Goal: Information Seeking & Learning: Learn about a topic

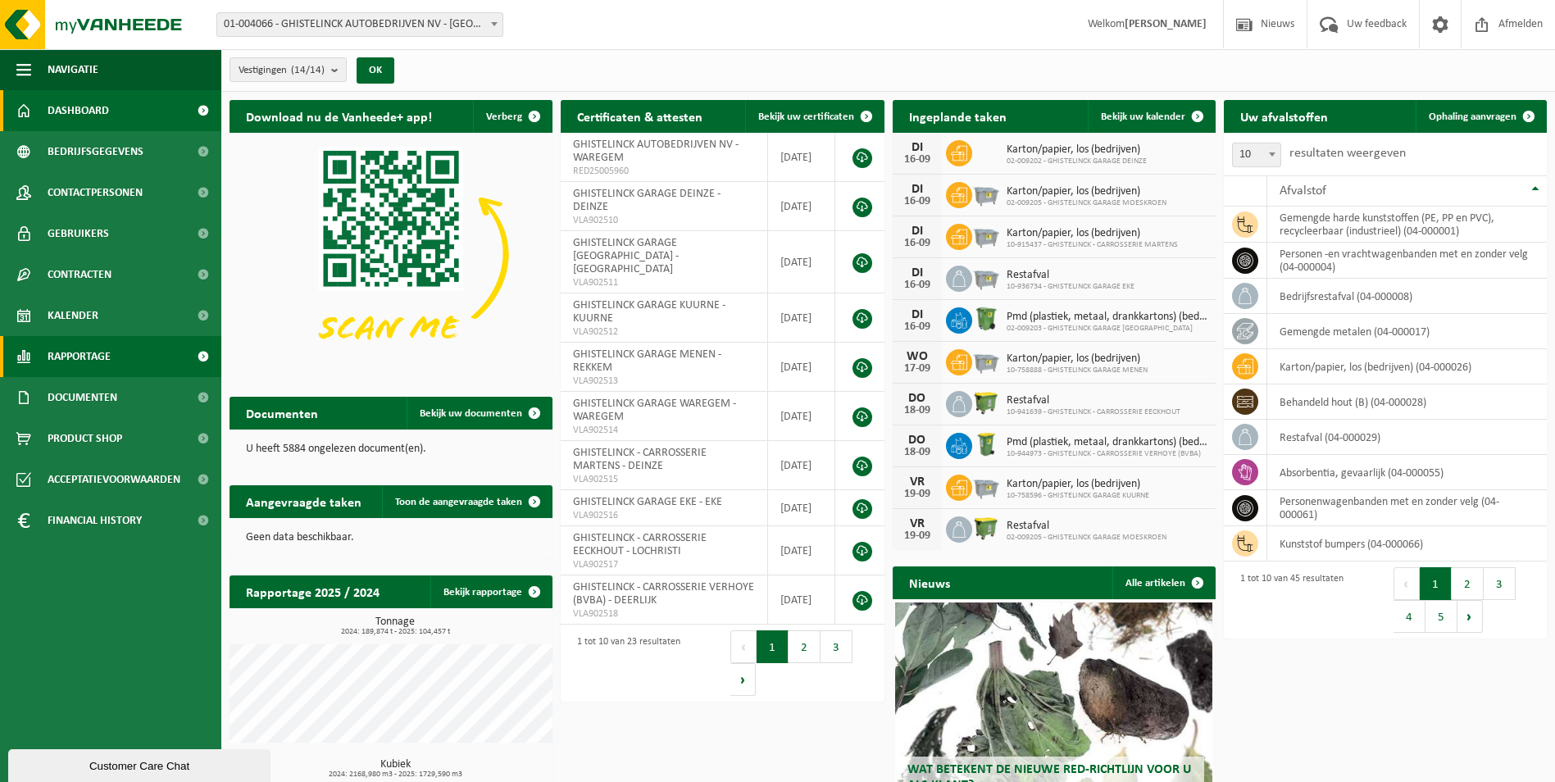
click at [84, 361] on span "Rapportage" at bounding box center [79, 356] width 63 height 41
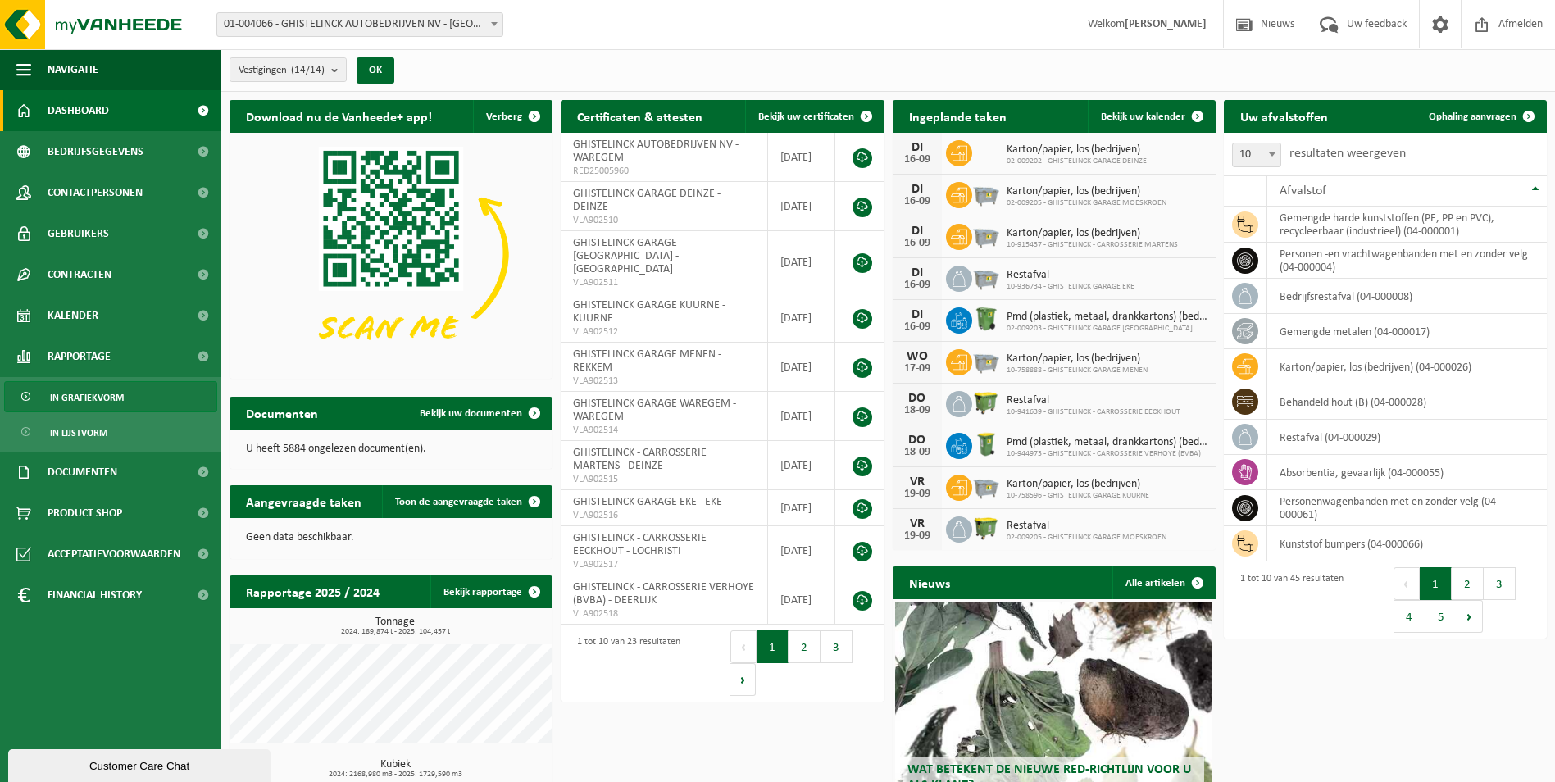
click at [93, 395] on span "In grafiekvorm" at bounding box center [87, 397] width 74 height 31
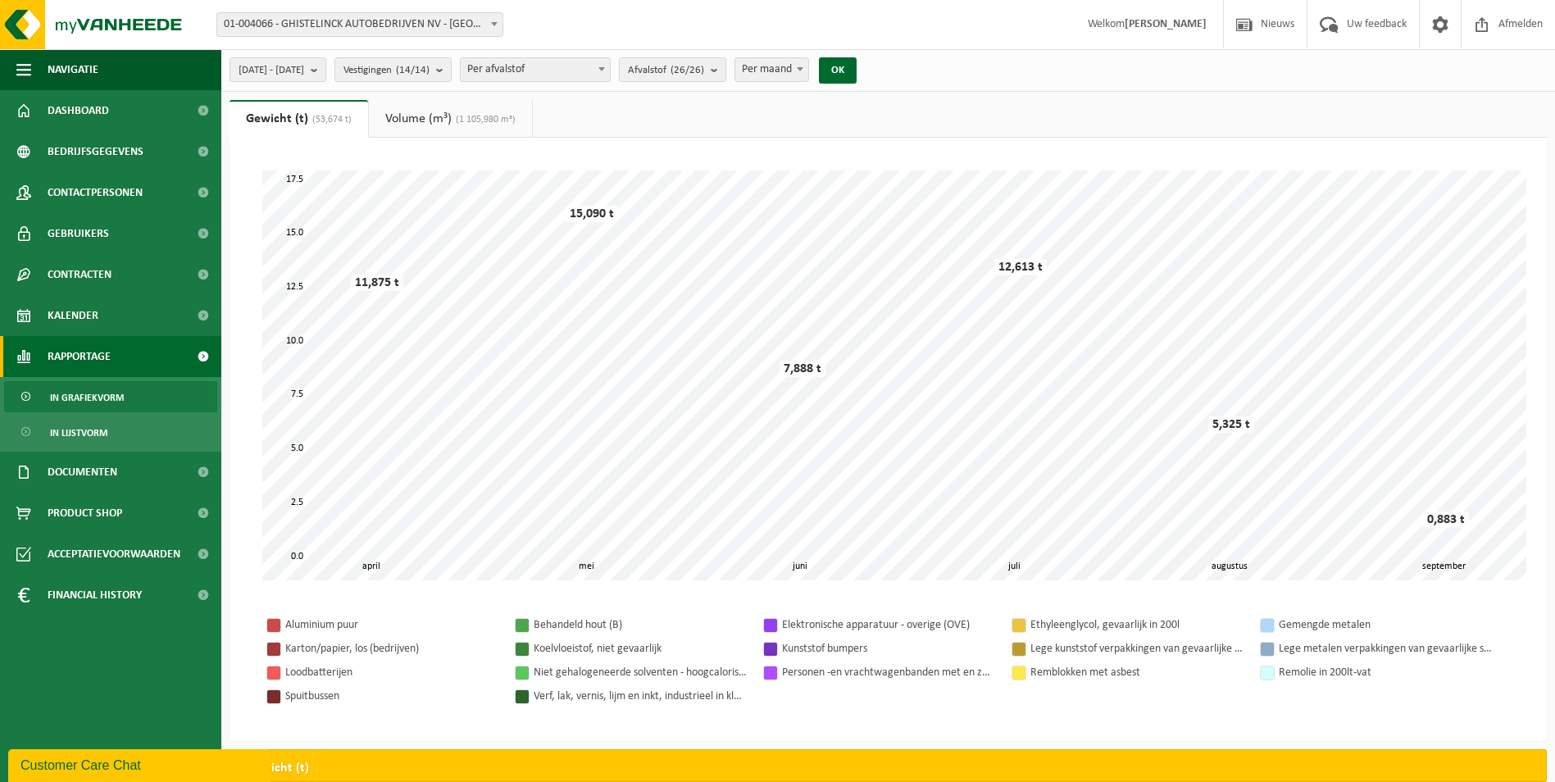
click at [436, 121] on link "Volume (m³) (1 105,980 m³)" at bounding box center [450, 119] width 163 height 38
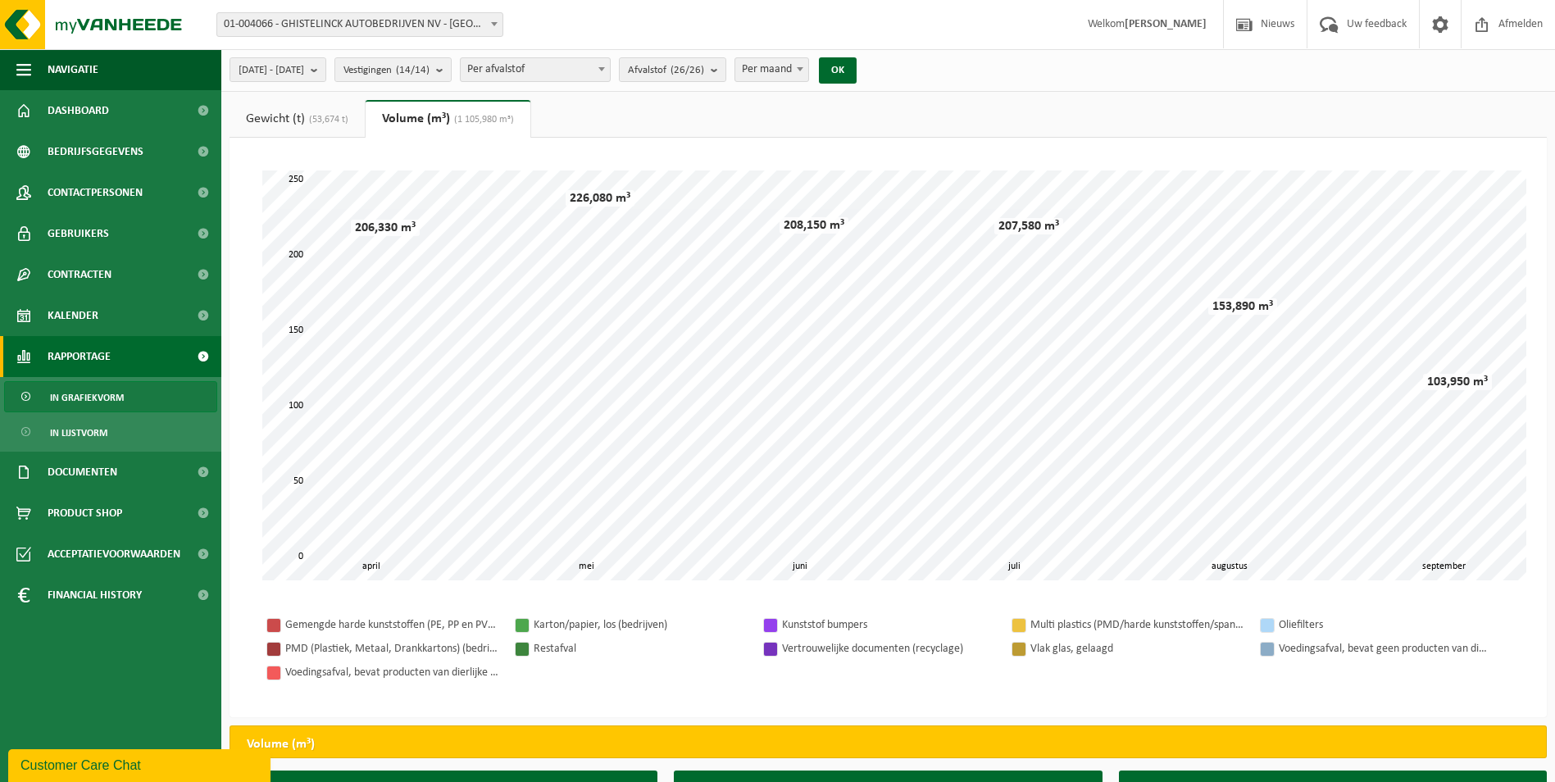
click at [300, 122] on link "Gewicht (t) (53,674 t)" at bounding box center [296, 119] width 135 height 38
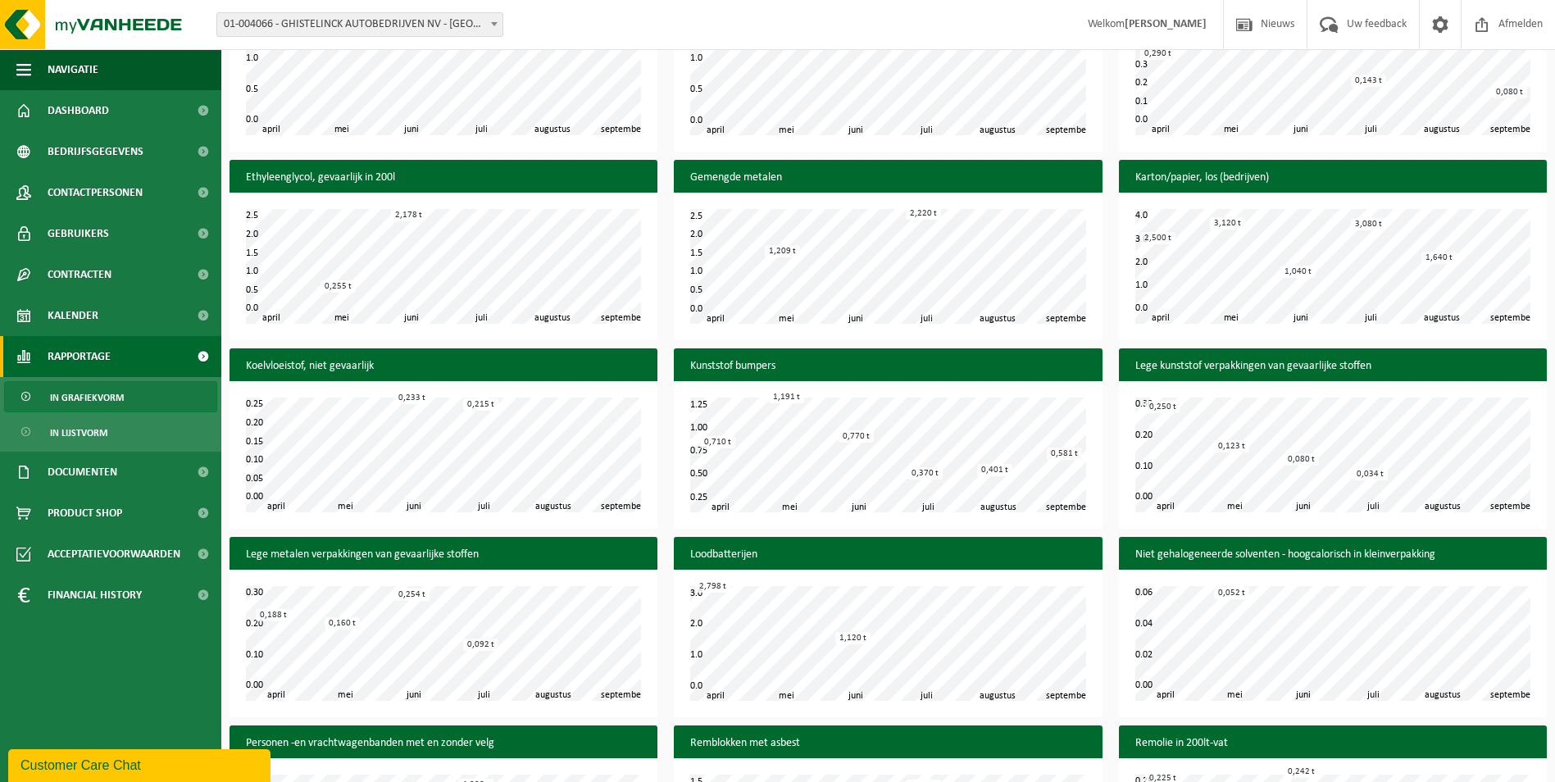
scroll to position [820, 0]
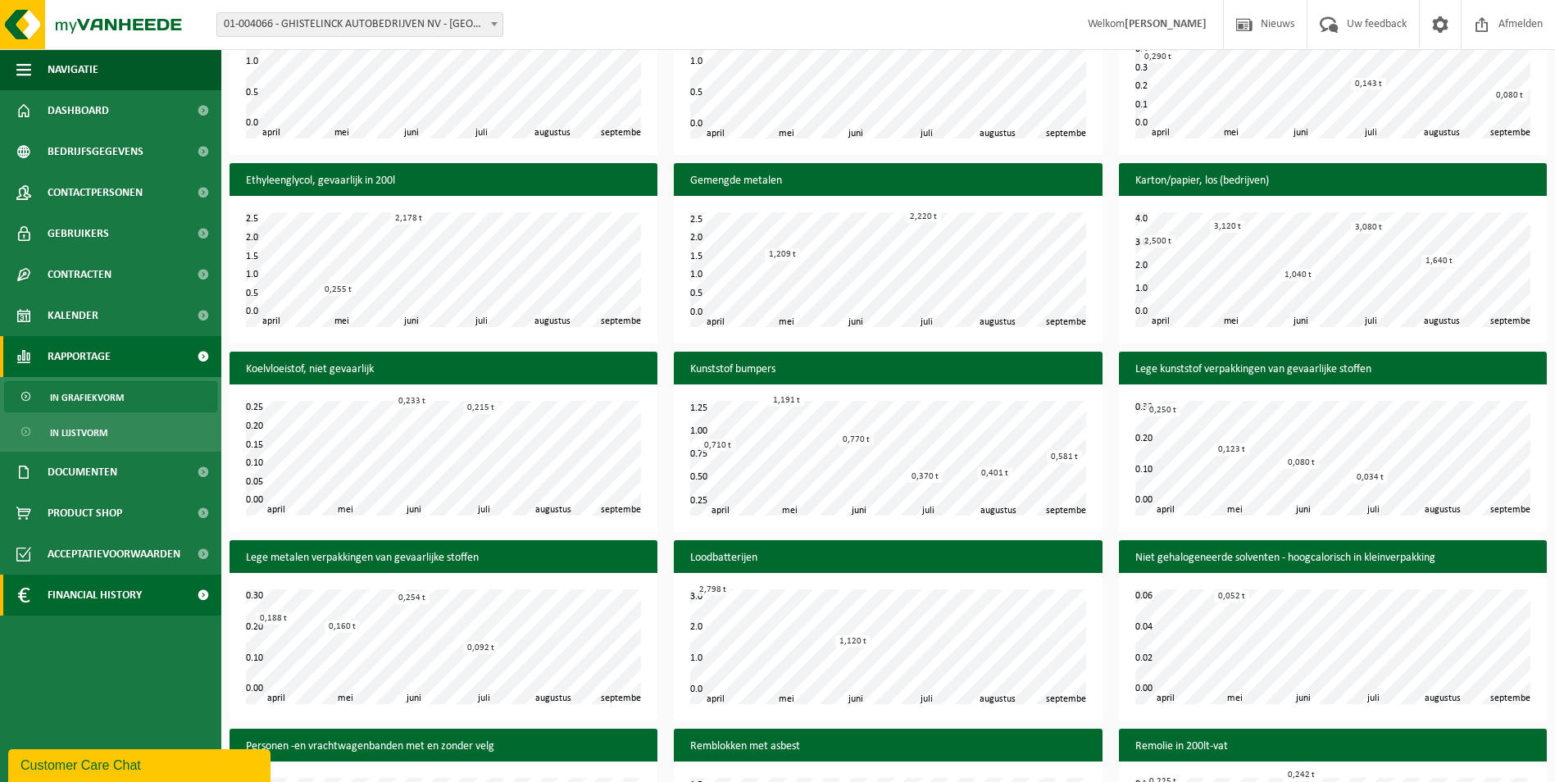
click at [89, 595] on span "Financial History" at bounding box center [95, 595] width 94 height 41
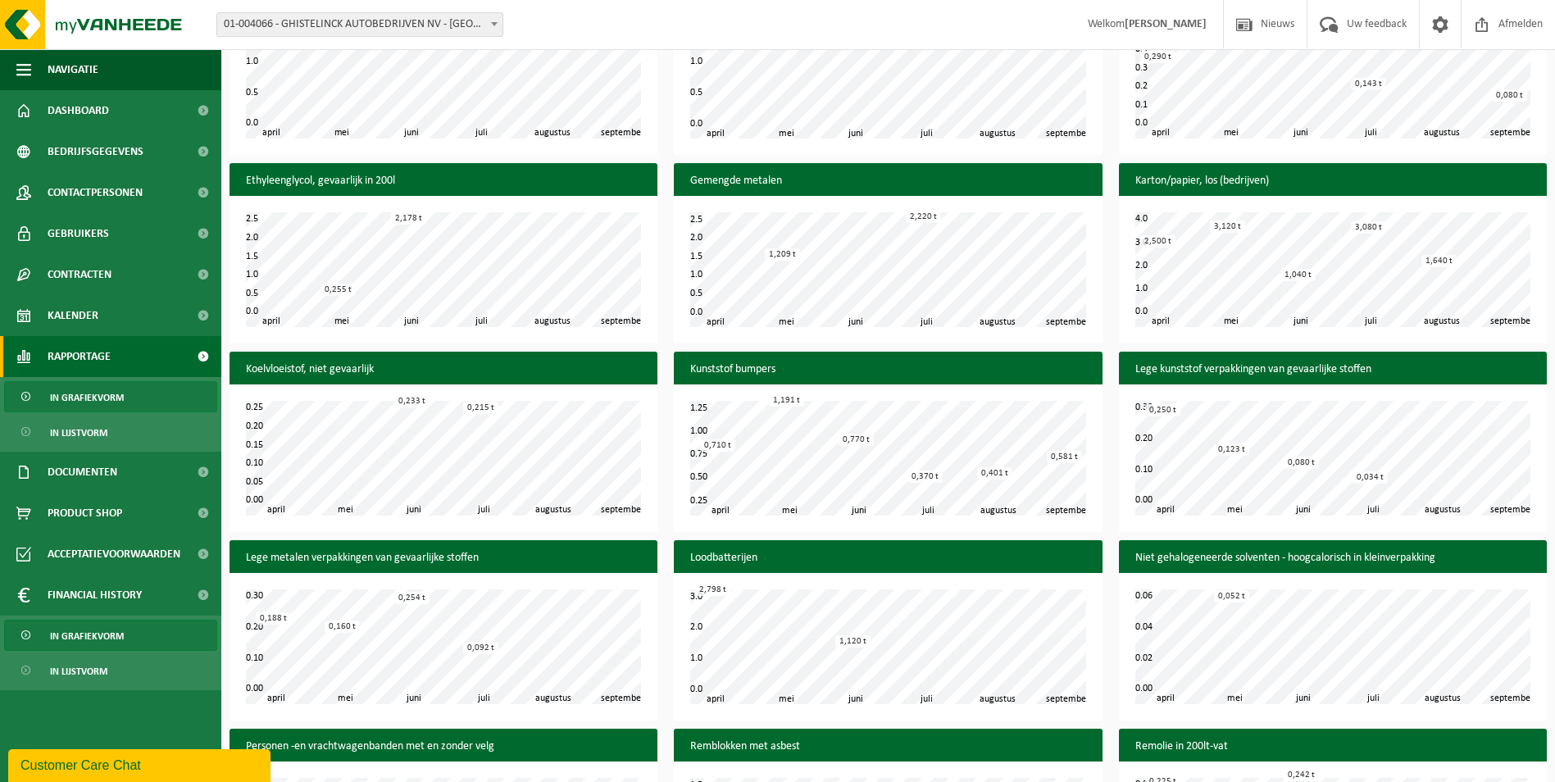
click at [85, 642] on span "In grafiekvorm" at bounding box center [87, 635] width 74 height 31
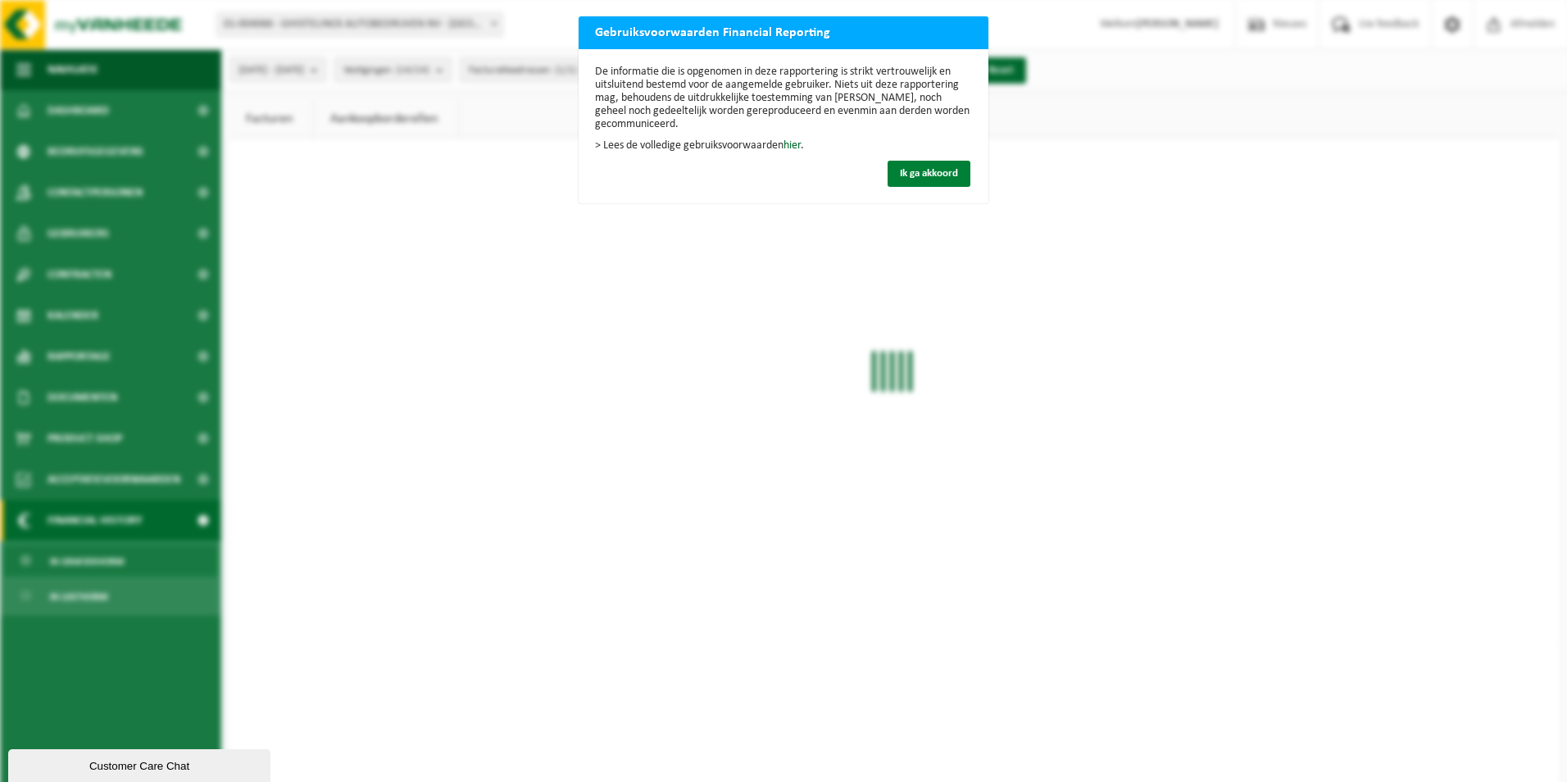
click at [915, 175] on span "Ik ga akkoord" at bounding box center [929, 173] width 58 height 11
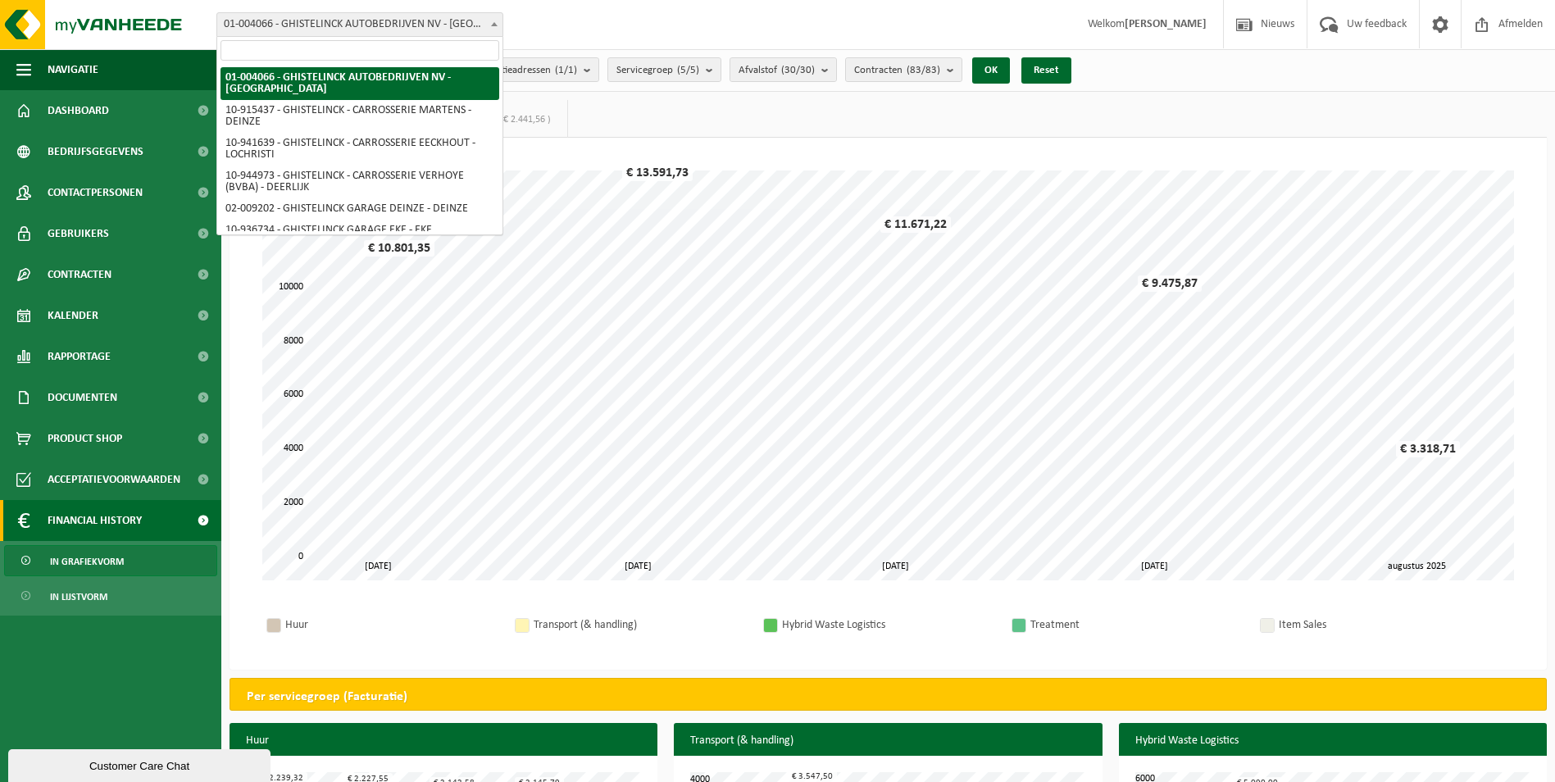
click at [493, 27] on span at bounding box center [494, 23] width 16 height 21
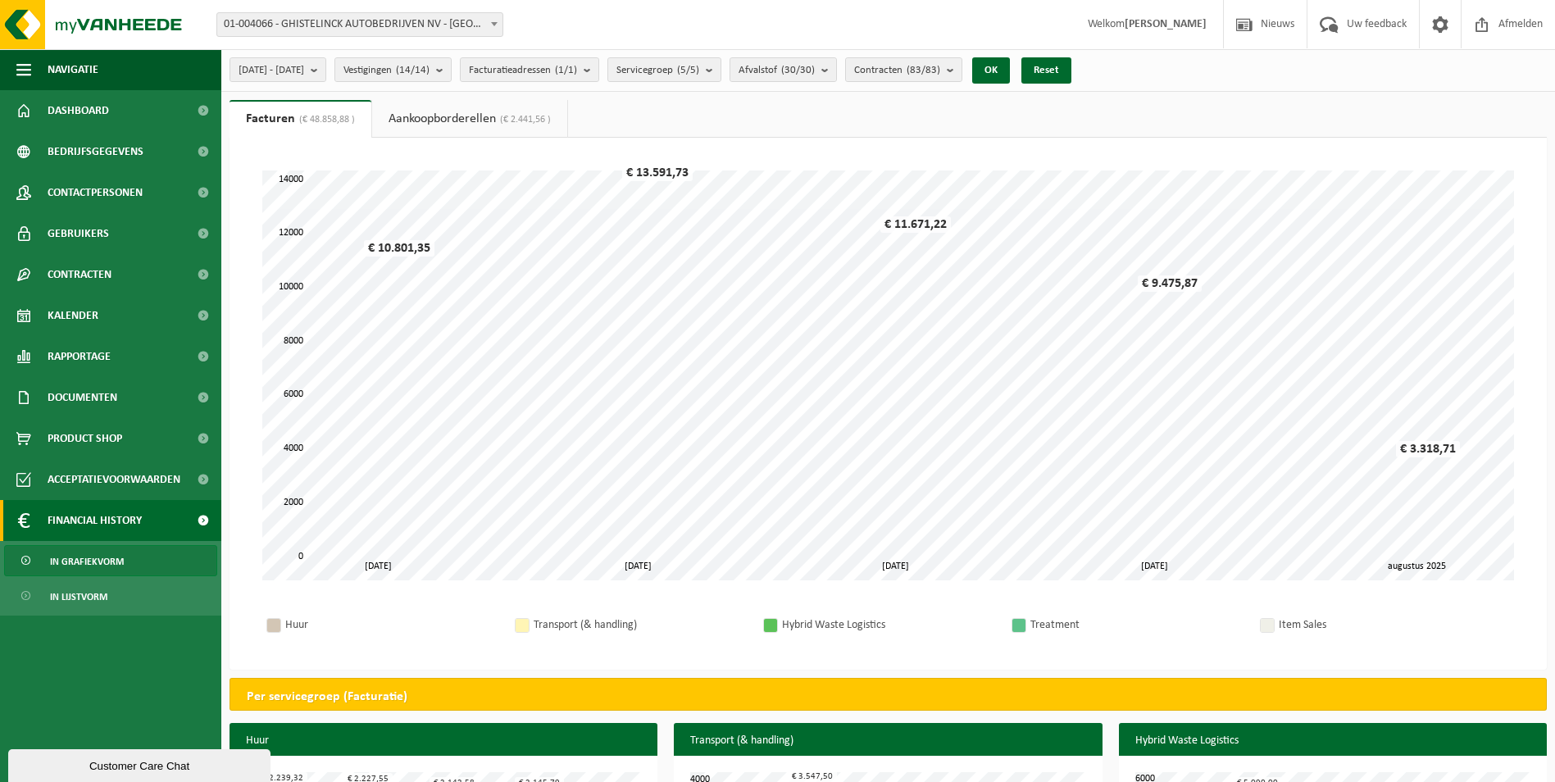
click at [493, 27] on span at bounding box center [494, 23] width 16 height 21
click at [325, 71] on b "submit" at bounding box center [318, 69] width 15 height 23
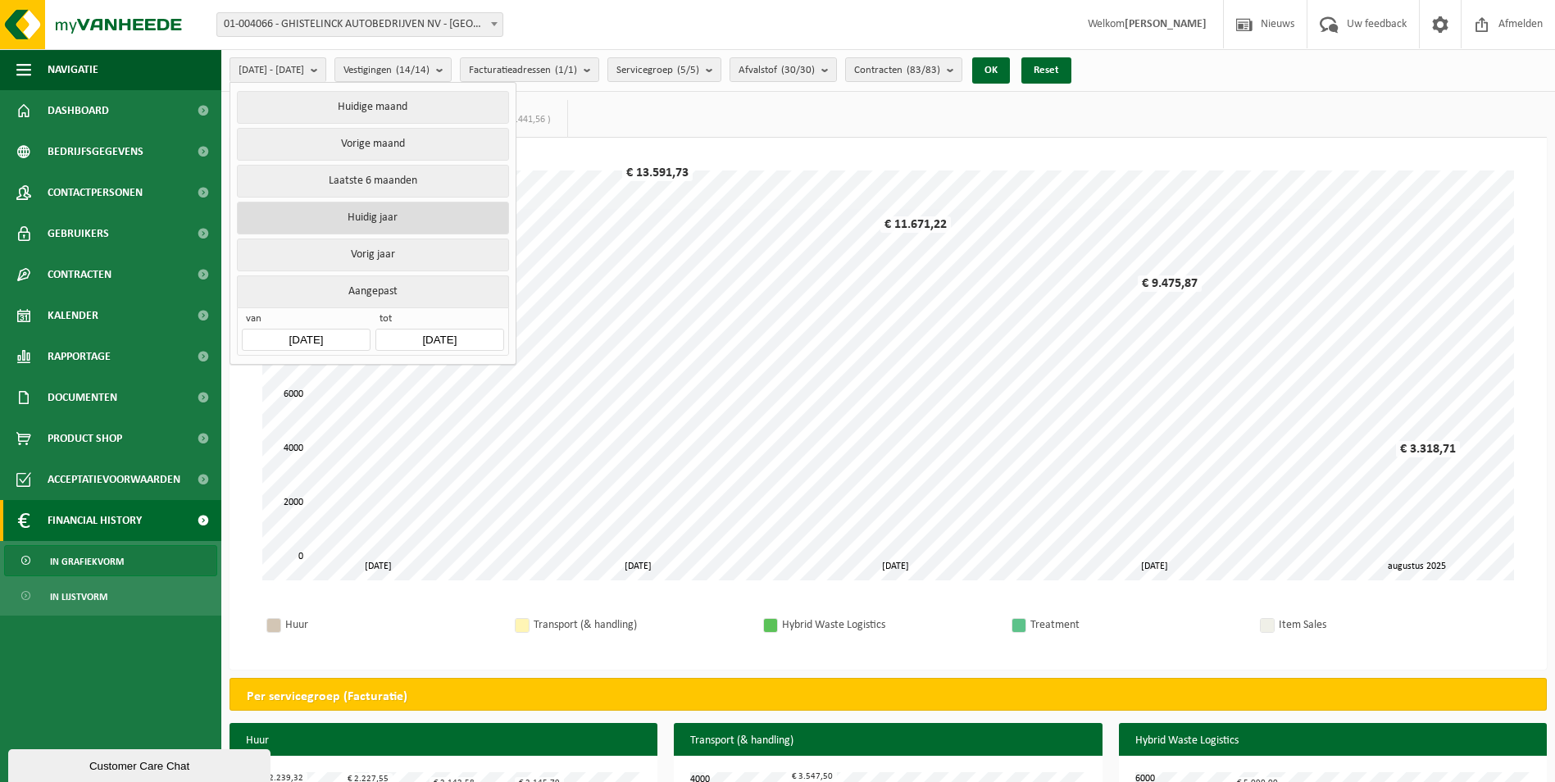
click at [366, 216] on button "Huidig jaar" at bounding box center [372, 218] width 271 height 33
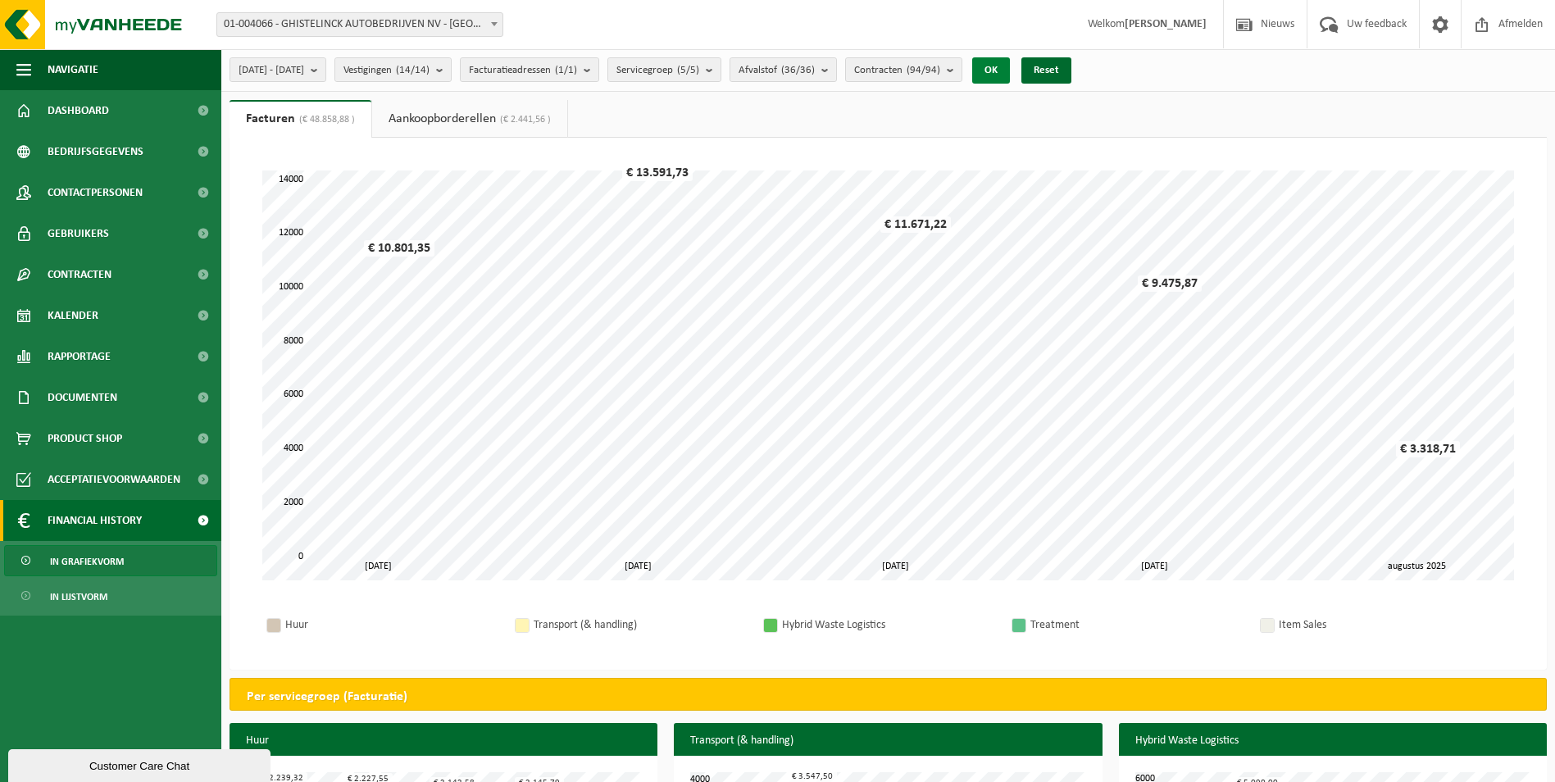
click at [1010, 66] on button "OK" at bounding box center [991, 70] width 38 height 26
